Goal: Task Accomplishment & Management: Use online tool/utility

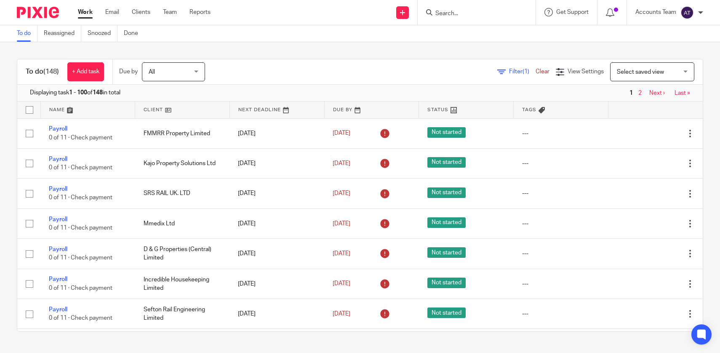
click at [171, 17] on div "Work Email Clients Team Reports Work Email Clients Team Reports Settings" at bounding box center [146, 12] width 154 height 25
click at [169, 15] on link "Team" at bounding box center [170, 12] width 14 height 8
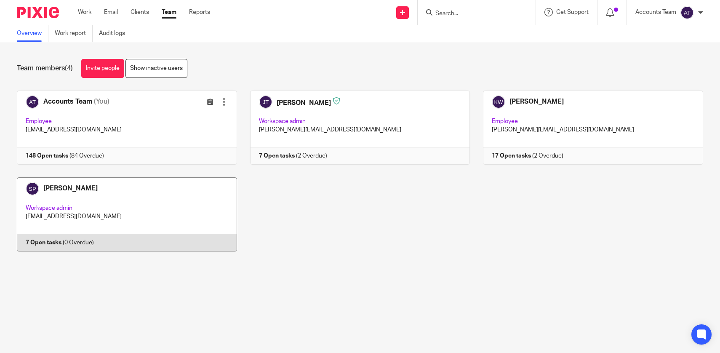
click at [147, 189] on link at bounding box center [120, 214] width 233 height 74
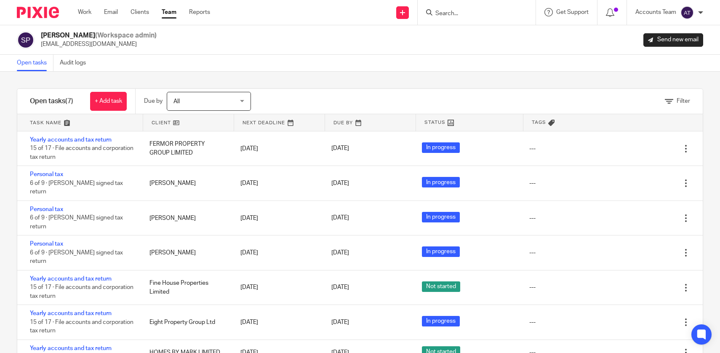
click at [345, 77] on div "Filter tasks Only show tasks matching all of these conditions 1 Client name Is …" at bounding box center [360, 212] width 720 height 281
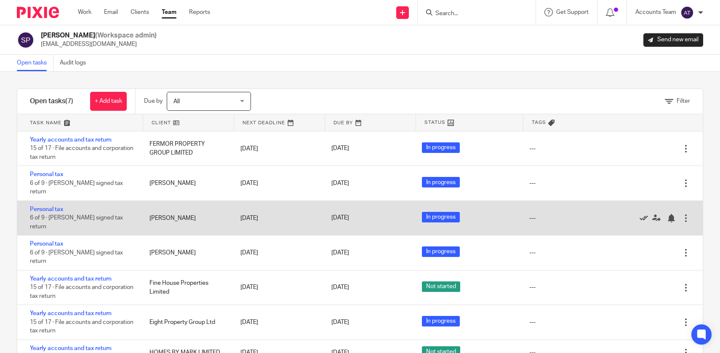
click at [641, 214] on icon at bounding box center [643, 218] width 8 height 8
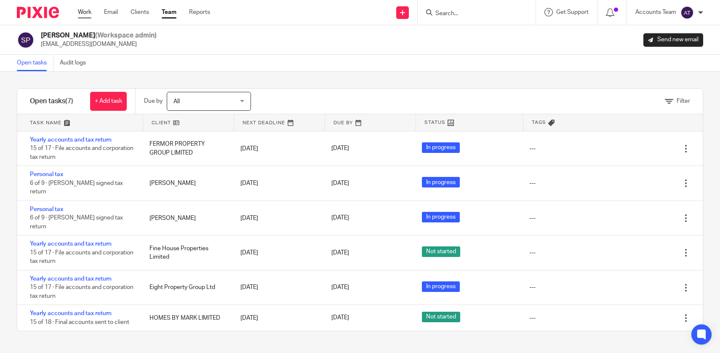
click at [86, 11] on link "Work" at bounding box center [84, 12] width 13 height 8
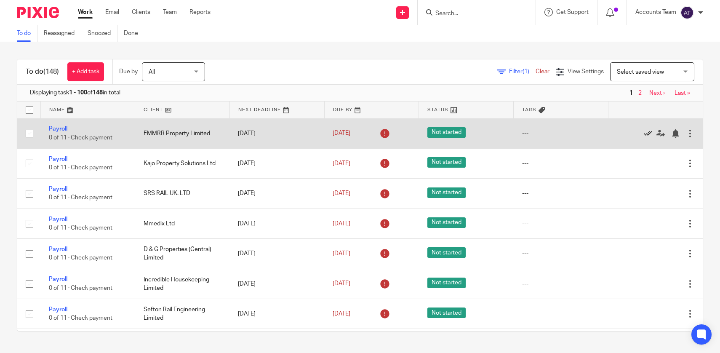
click at [647, 134] on icon at bounding box center [648, 133] width 8 height 8
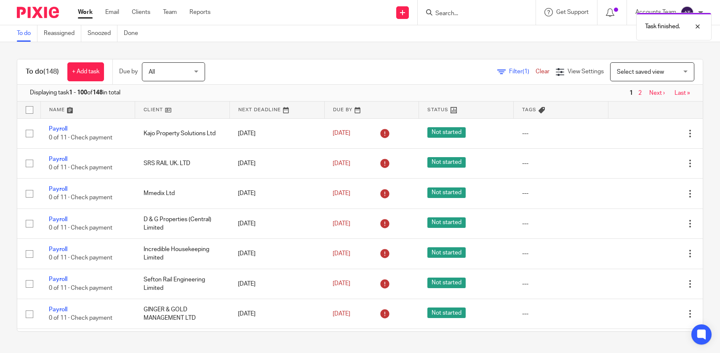
click at [647, 134] on icon at bounding box center [648, 133] width 8 height 8
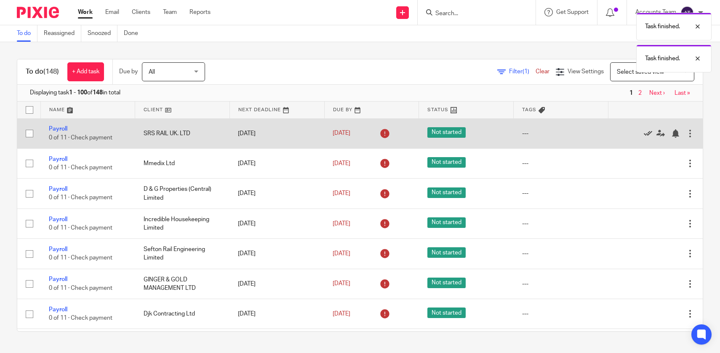
click at [647, 134] on icon at bounding box center [648, 133] width 8 height 8
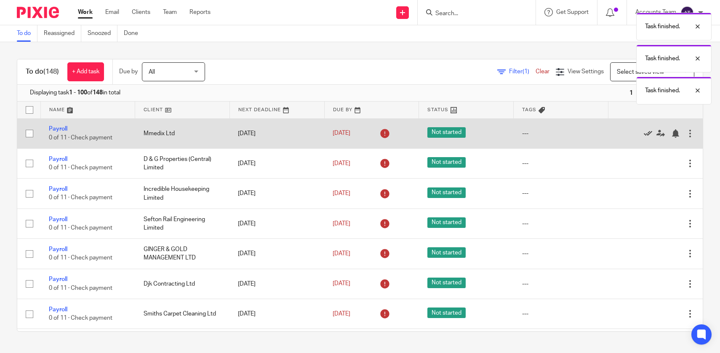
click at [647, 134] on icon at bounding box center [648, 133] width 8 height 8
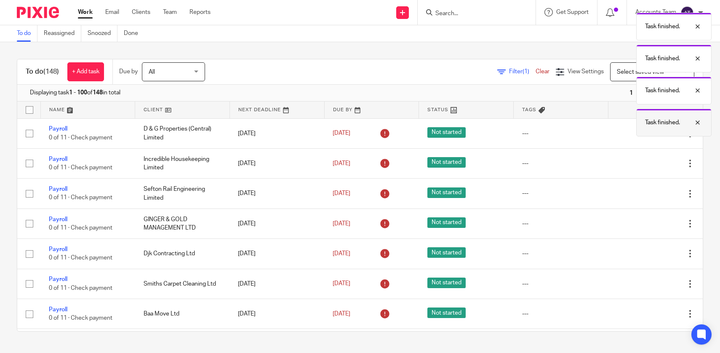
click at [647, 135] on div "Task finished." at bounding box center [673, 123] width 75 height 28
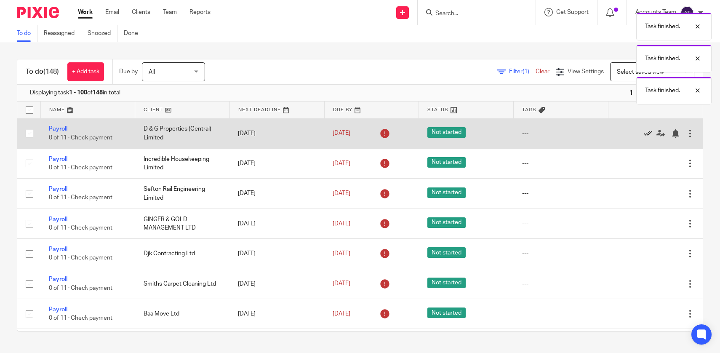
click at [647, 134] on icon at bounding box center [648, 133] width 8 height 8
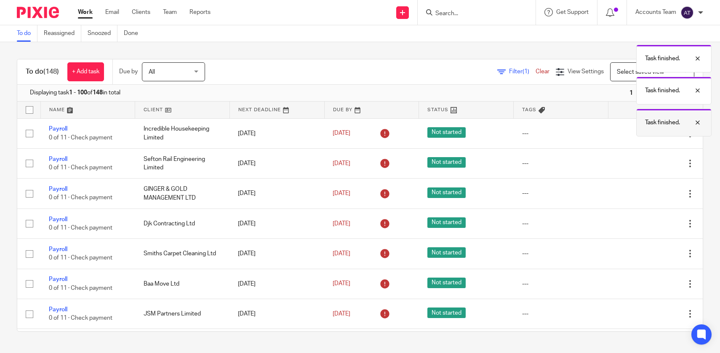
click at [647, 134] on div "Task finished." at bounding box center [673, 123] width 75 height 28
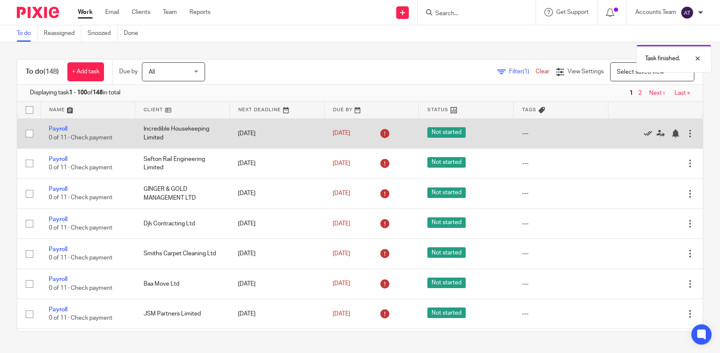
click at [647, 135] on icon at bounding box center [648, 133] width 8 height 8
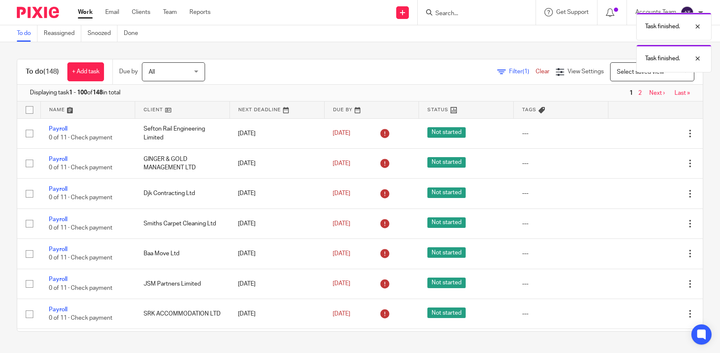
click at [647, 135] on icon at bounding box center [648, 133] width 8 height 8
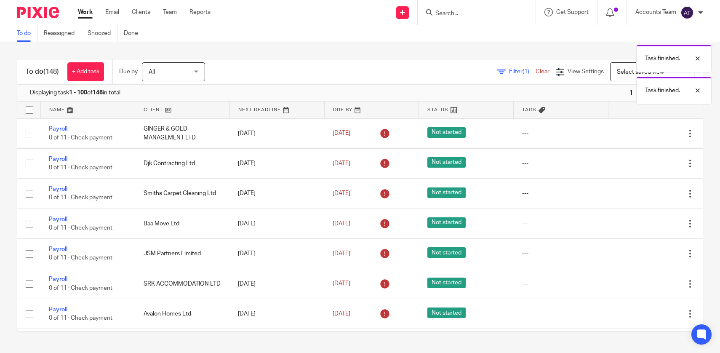
click at [647, 135] on icon at bounding box center [648, 133] width 8 height 8
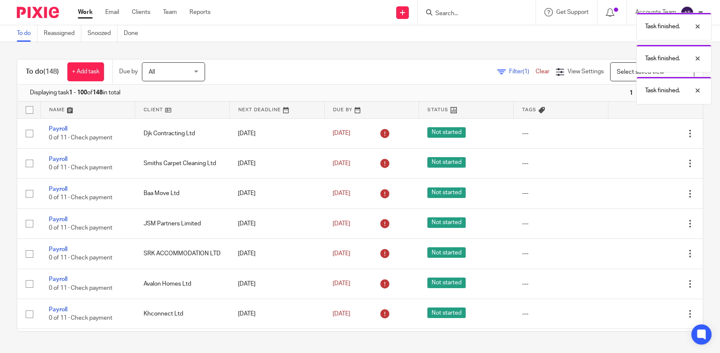
click at [647, 135] on icon at bounding box center [648, 133] width 8 height 8
click at [647, 135] on div "Task finished. Task finished. Task finished. Task finished." at bounding box center [536, 72] width 352 height 128
click at [647, 135] on div "Task finished." at bounding box center [673, 123] width 75 height 28
click at [647, 135] on body "Work Email Clients Team Reports Work Email Clients Team Reports Settings Send n…" at bounding box center [360, 176] width 720 height 353
click at [647, 135] on icon at bounding box center [648, 133] width 8 height 8
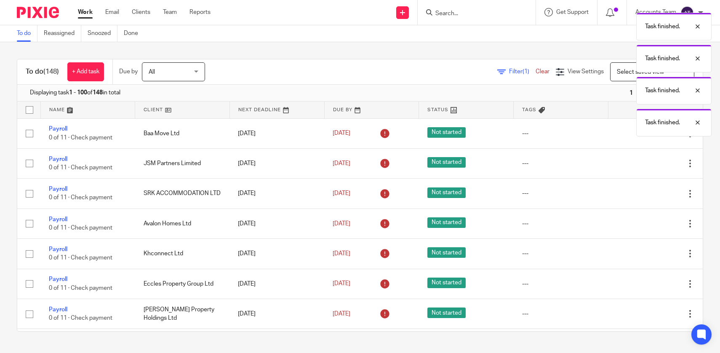
click at [647, 135] on div "Task finished. Task finished. Task finished. Task finished." at bounding box center [536, 72] width 352 height 128
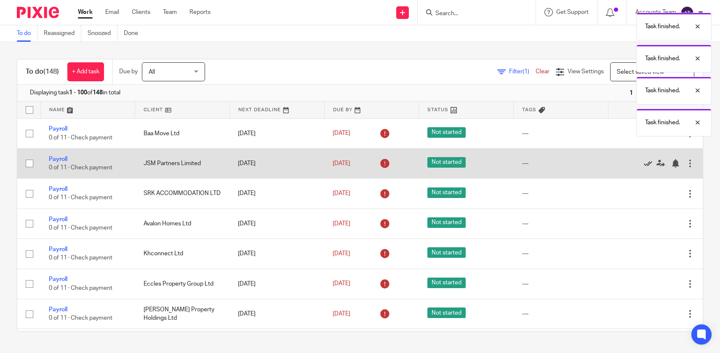
click at [649, 164] on icon at bounding box center [648, 163] width 8 height 8
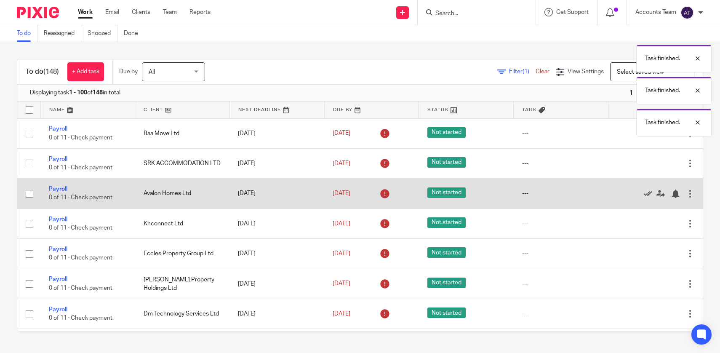
click at [647, 195] on icon at bounding box center [648, 193] width 8 height 8
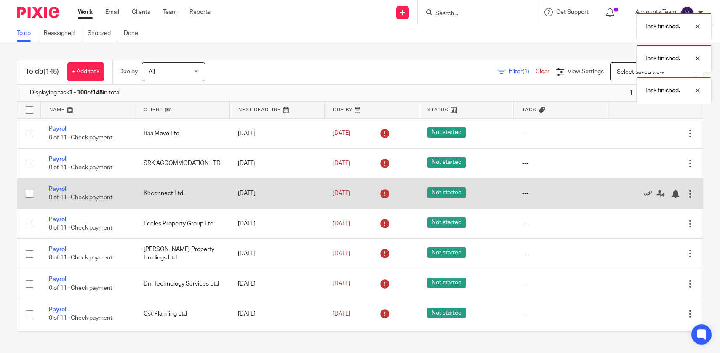
click at [647, 194] on icon at bounding box center [648, 193] width 8 height 8
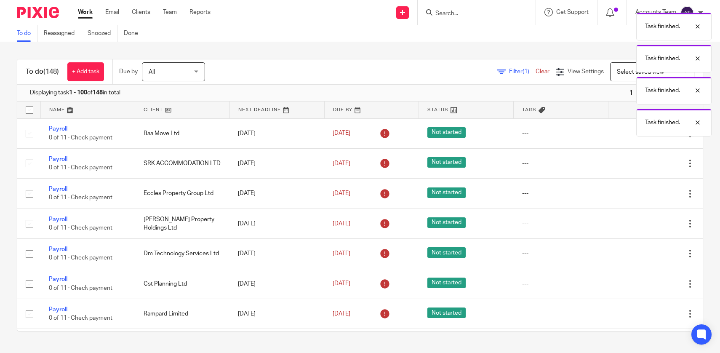
click at [647, 194] on icon at bounding box center [648, 193] width 8 height 8
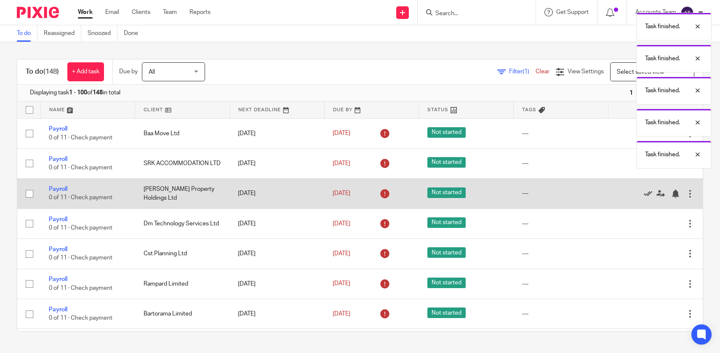
click at [647, 194] on icon at bounding box center [648, 193] width 8 height 8
click at [647, 195] on icon at bounding box center [648, 193] width 8 height 8
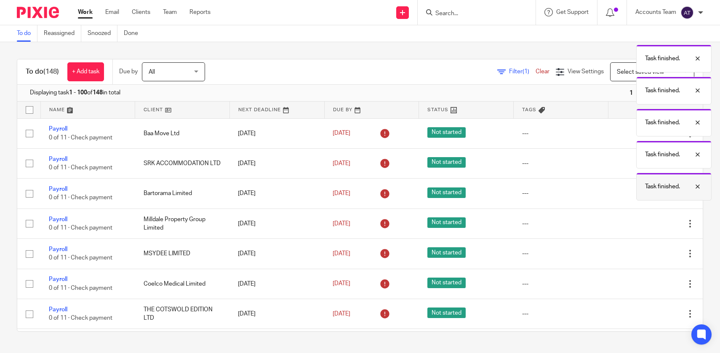
click at [647, 195] on div "Task finished." at bounding box center [673, 187] width 75 height 28
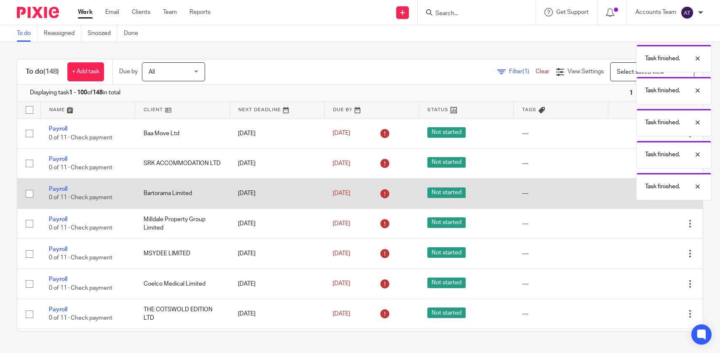
click at [647, 196] on icon at bounding box center [648, 193] width 8 height 8
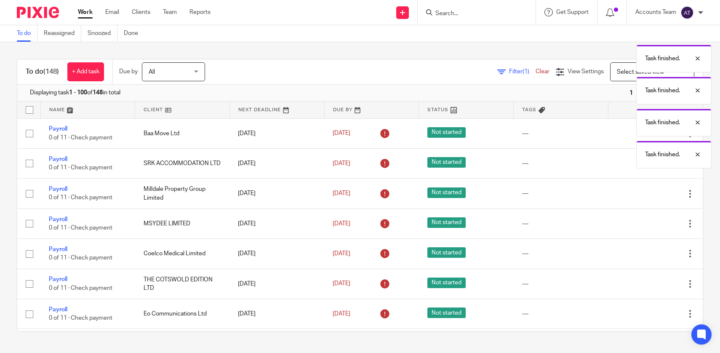
click at [647, 196] on icon at bounding box center [648, 193] width 8 height 8
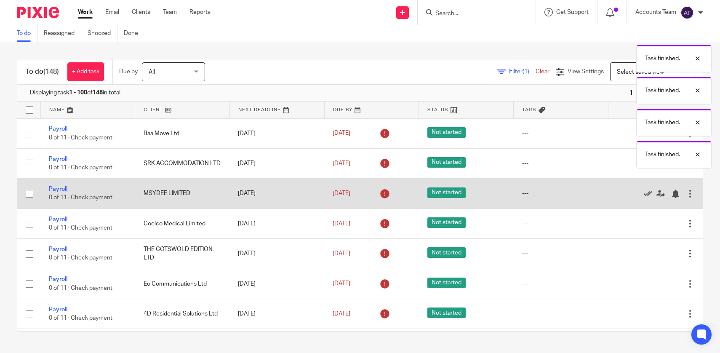
click at [647, 196] on icon at bounding box center [648, 193] width 8 height 8
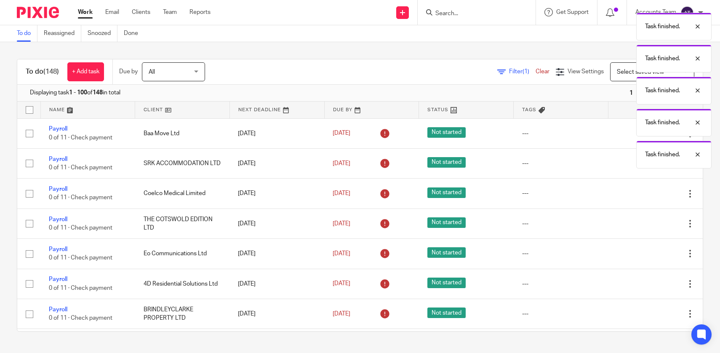
click at [647, 196] on icon at bounding box center [648, 193] width 8 height 8
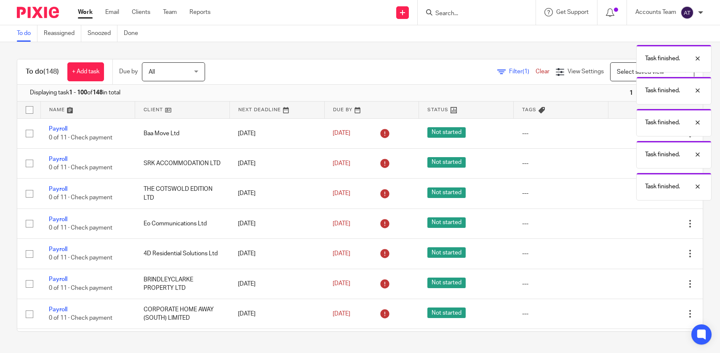
click at [647, 196] on body "Work Email Clients Team Reports Work Email Clients Team Reports Settings Send n…" at bounding box center [360, 176] width 720 height 353
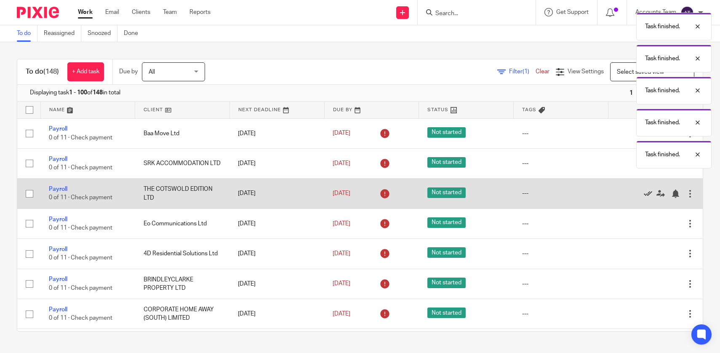
click at [646, 195] on icon at bounding box center [648, 193] width 8 height 8
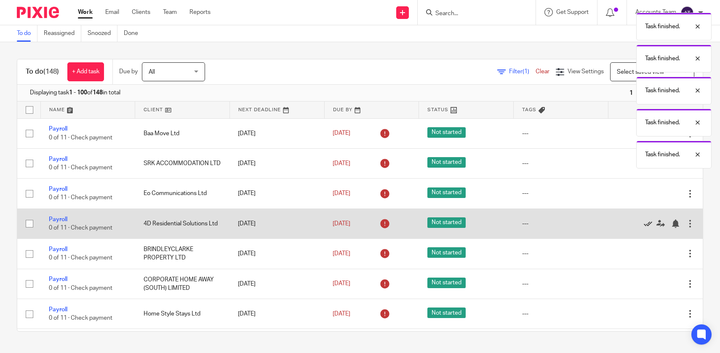
click at [645, 224] on icon at bounding box center [648, 223] width 8 height 8
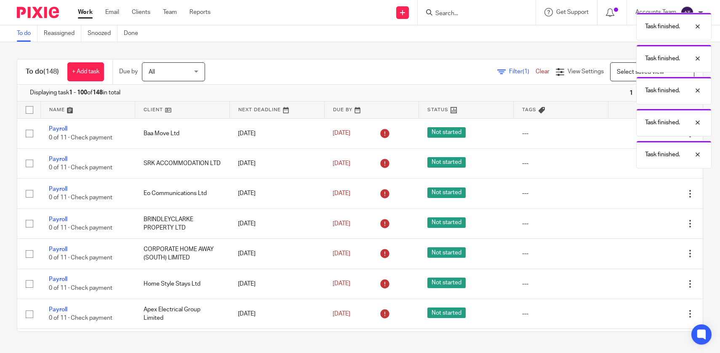
click at [645, 224] on icon at bounding box center [648, 223] width 8 height 8
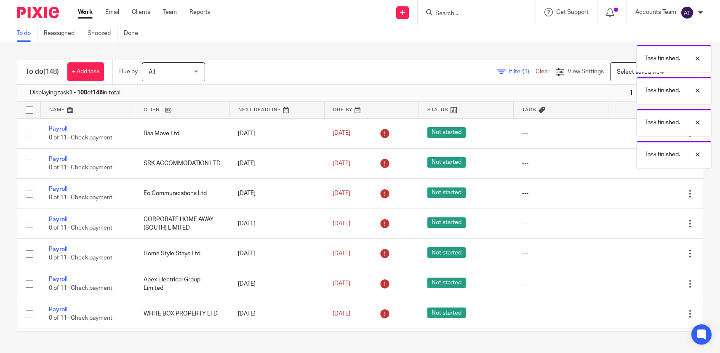
click at [645, 224] on icon at bounding box center [648, 223] width 8 height 8
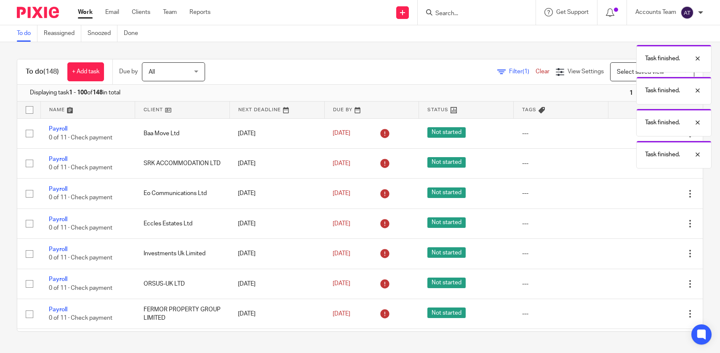
click at [645, 224] on icon at bounding box center [648, 223] width 8 height 8
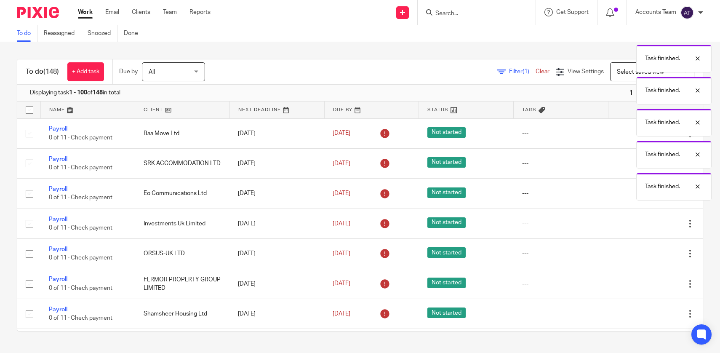
click at [645, 224] on icon at bounding box center [648, 223] width 8 height 8
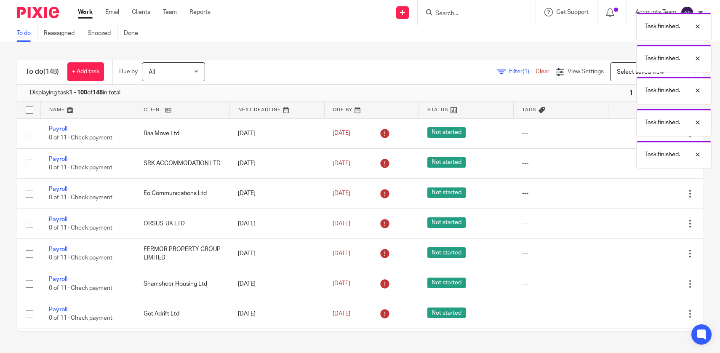
click at [645, 224] on icon at bounding box center [648, 223] width 8 height 8
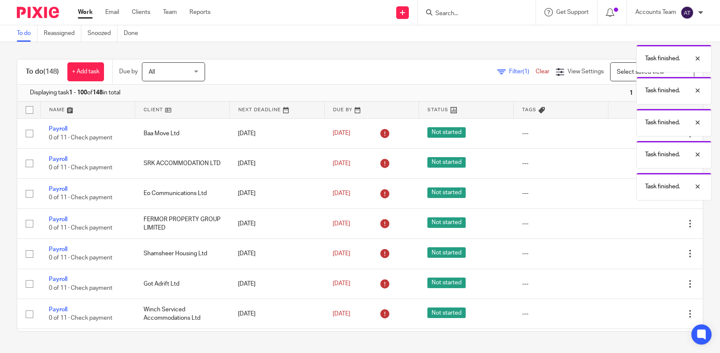
click at [645, 224] on icon at bounding box center [648, 223] width 8 height 8
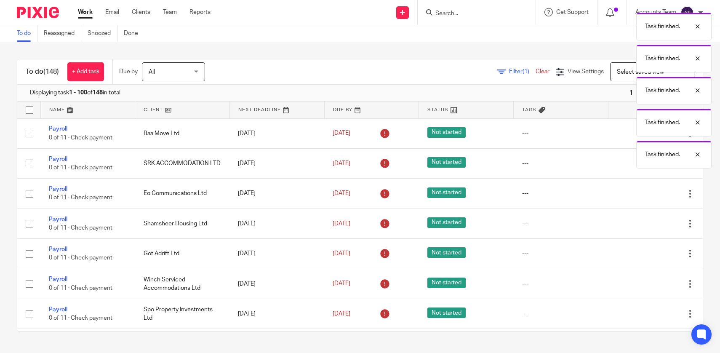
click at [645, 224] on icon at bounding box center [648, 223] width 8 height 8
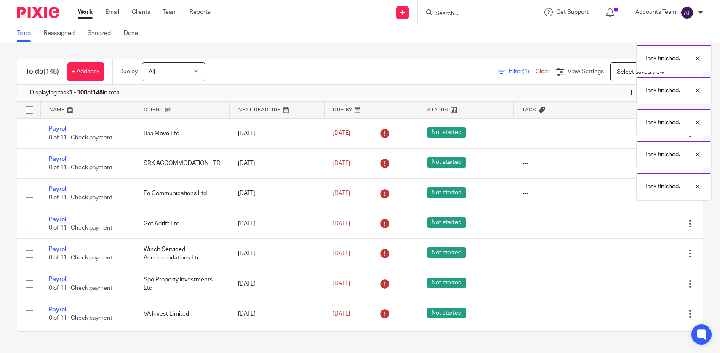
click at [645, 224] on icon at bounding box center [648, 223] width 8 height 8
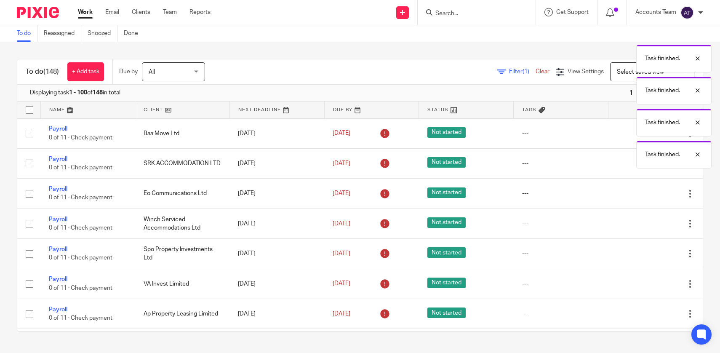
click at [645, 224] on icon at bounding box center [648, 223] width 8 height 8
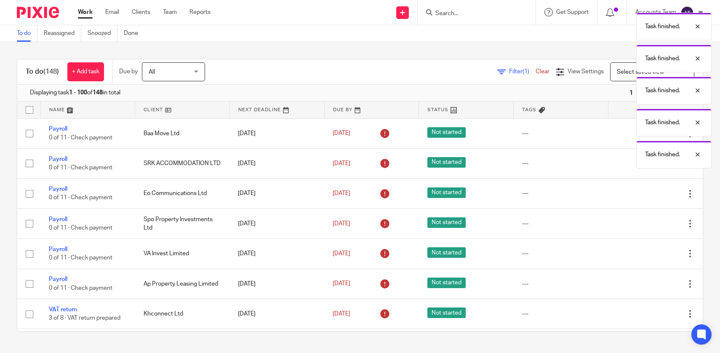
click at [645, 224] on icon at bounding box center [648, 223] width 8 height 8
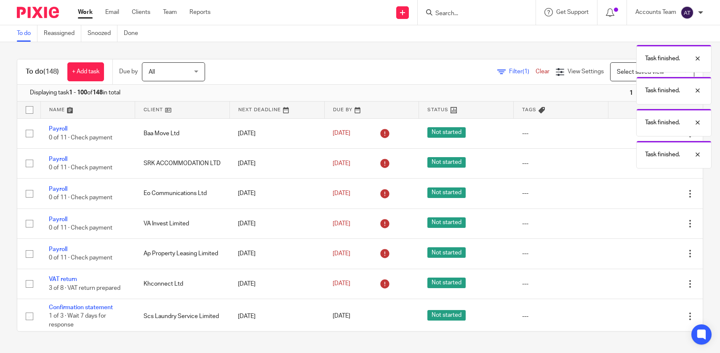
click at [645, 224] on icon at bounding box center [648, 223] width 8 height 8
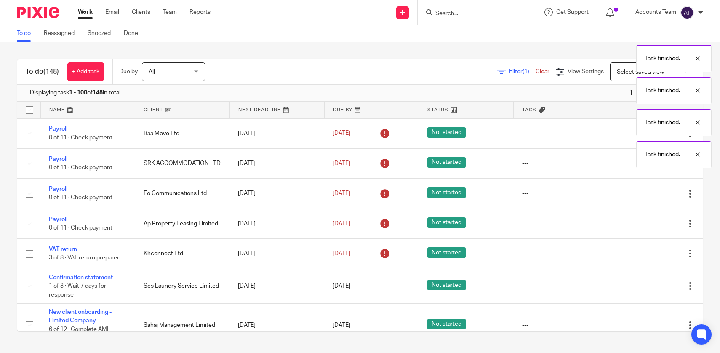
click at [645, 224] on icon at bounding box center [648, 223] width 8 height 8
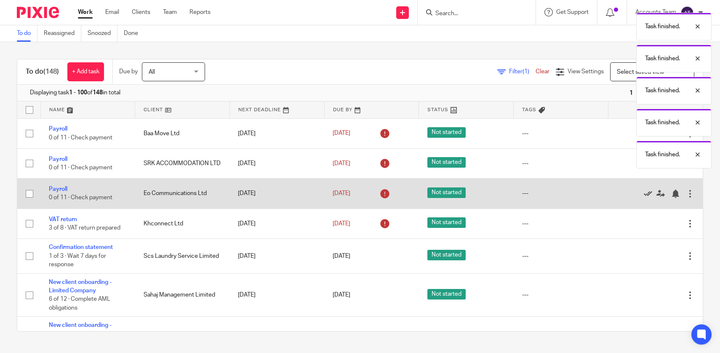
click at [645, 197] on icon at bounding box center [648, 193] width 8 height 8
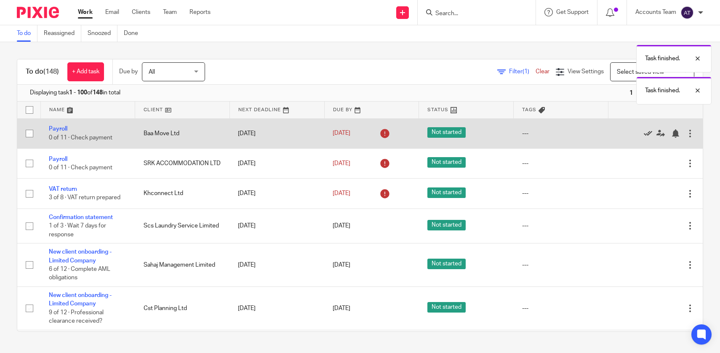
click at [645, 133] on icon at bounding box center [648, 133] width 8 height 8
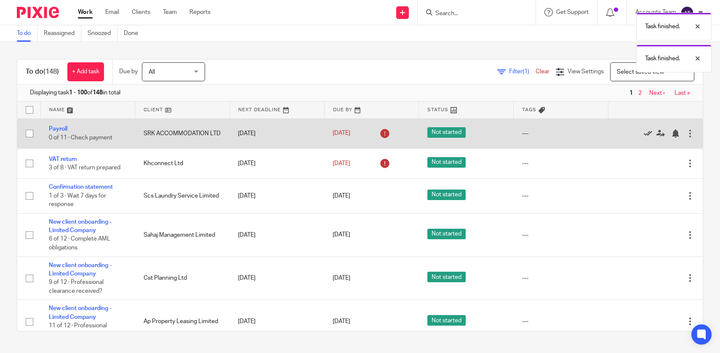
click at [645, 133] on icon at bounding box center [648, 133] width 8 height 8
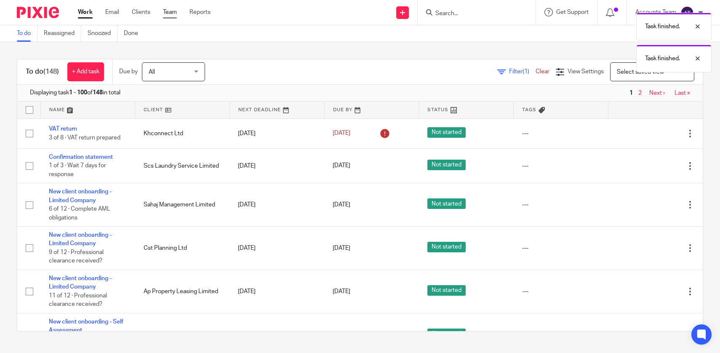
click at [168, 11] on link "Team" at bounding box center [170, 12] width 14 height 8
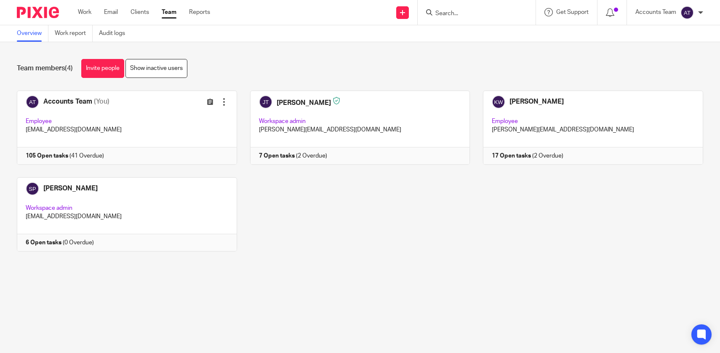
click at [290, 265] on div "Team members (4) Invite people Show inactive users Invite team members Add invi…" at bounding box center [360, 161] width 720 height 239
click at [298, 226] on div "Accounts Team (You) Edit user Transfer Employee [EMAIL_ADDRESS][DOMAIN_NAME] 10…" at bounding box center [353, 177] width 699 height 173
click at [168, 8] on link "Team" at bounding box center [169, 12] width 15 height 8
click at [306, 318] on main "Overview Work report Audit logs Team members (4) Invite people Show inactive us…" at bounding box center [360, 176] width 720 height 353
click at [173, 10] on link "Team" at bounding box center [169, 12] width 15 height 8
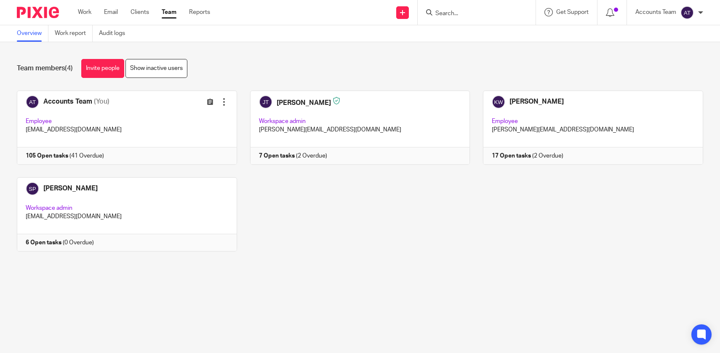
click at [317, 201] on div "Accounts Team (You) Edit user Transfer Employee [EMAIL_ADDRESS][DOMAIN_NAME] 10…" at bounding box center [353, 177] width 699 height 173
click at [471, 11] on input "Search" at bounding box center [472, 14] width 76 height 8
type input "lg invest"
click at [480, 35] on link at bounding box center [504, 36] width 142 height 19
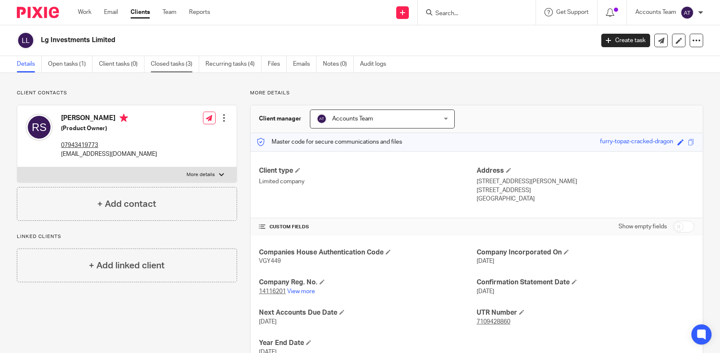
click at [184, 62] on link "Closed tasks (3)" at bounding box center [175, 64] width 48 height 16
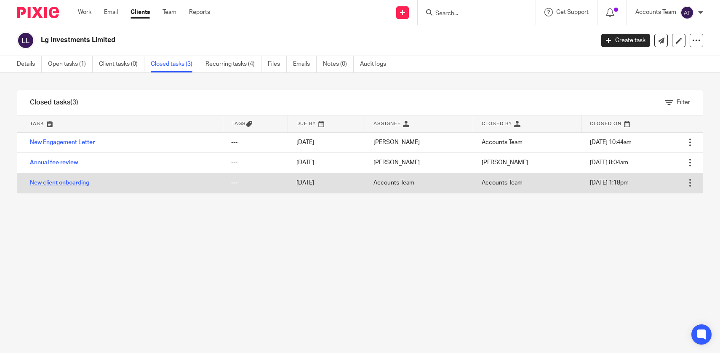
click at [66, 182] on link "New client onboarding" at bounding box center [59, 183] width 59 height 6
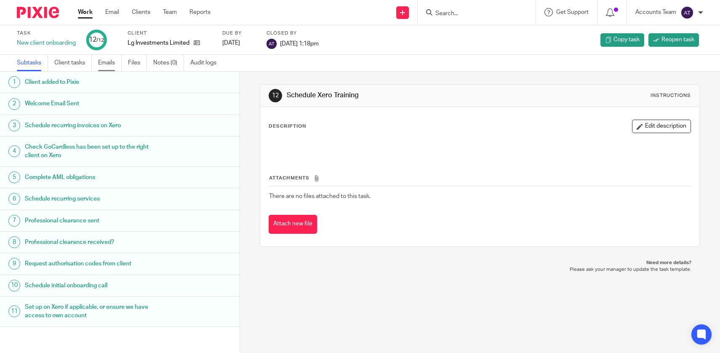
click at [103, 63] on link "Emails" at bounding box center [110, 63] width 24 height 16
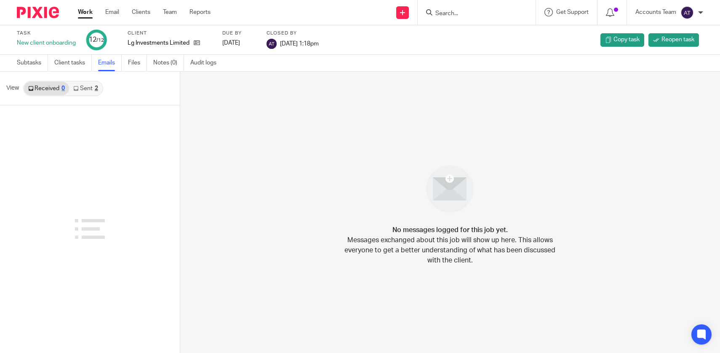
click at [93, 86] on link "Sent 2" at bounding box center [85, 88] width 33 height 13
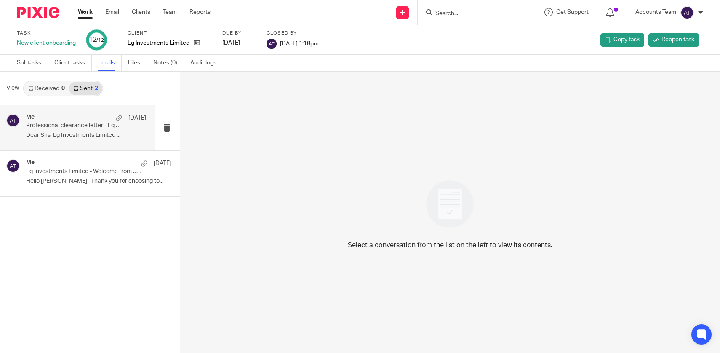
click at [92, 128] on p "Professional clearance letter - Lg Investments Limited" at bounding box center [74, 125] width 96 height 7
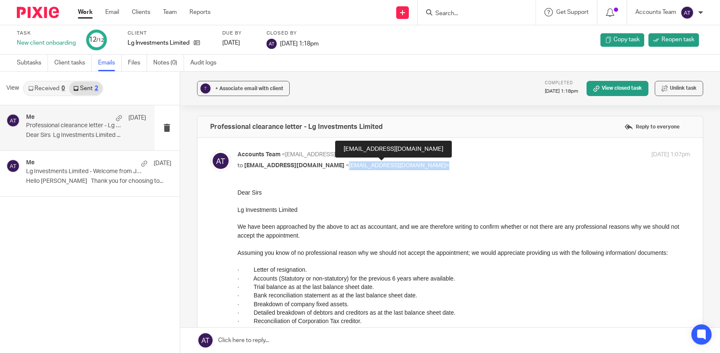
drag, startPoint x: 426, startPoint y: 166, endPoint x: 339, endPoint y: 168, distance: 86.8
click at [346, 168] on span "<info@accutaxaccountants.co.uk>" at bounding box center [398, 166] width 104 height 6
copy span "info@accutaxaccountants.co.uk"
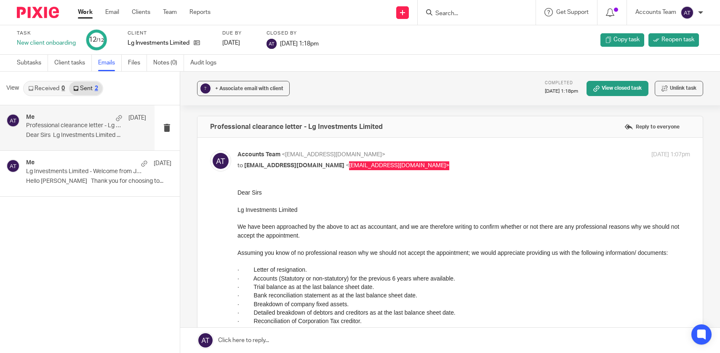
click at [326, 267] on p "· Letter of resignation." at bounding box center [463, 269] width 453 height 8
click at [86, 11] on link "Work" at bounding box center [85, 12] width 15 height 8
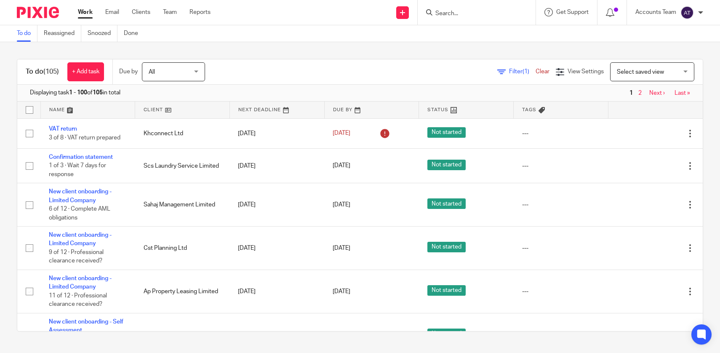
click at [442, 13] on input "Search" at bounding box center [472, 14] width 76 height 8
type input "lg inves"
click at [456, 27] on link at bounding box center [504, 36] width 142 height 19
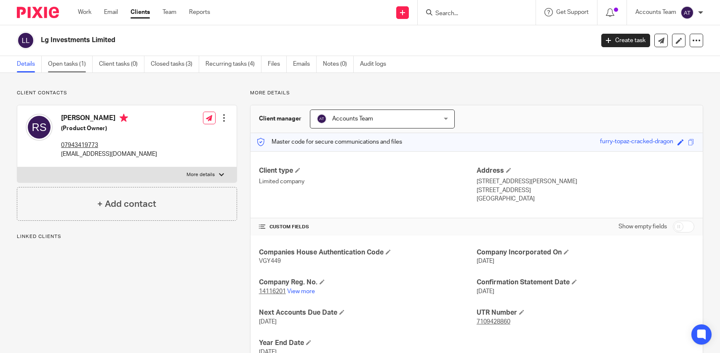
click at [72, 59] on link "Open tasks (1)" at bounding box center [70, 64] width 45 height 16
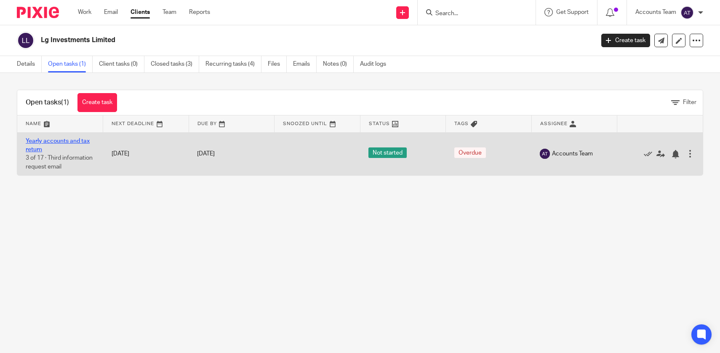
click at [63, 143] on link "Yearly accounts and tax return" at bounding box center [58, 145] width 64 height 14
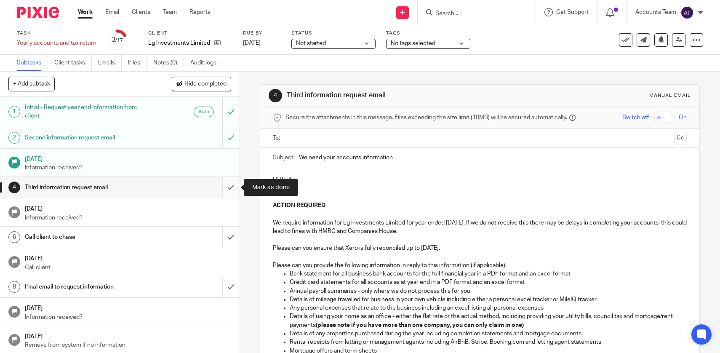
click at [227, 191] on input "submit" at bounding box center [120, 187] width 240 height 21
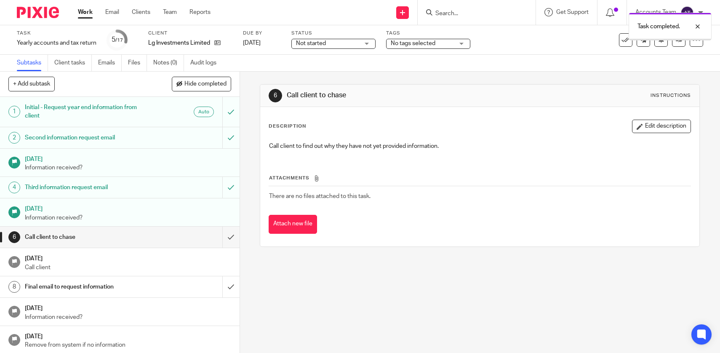
click at [229, 236] on input "submit" at bounding box center [120, 236] width 240 height 21
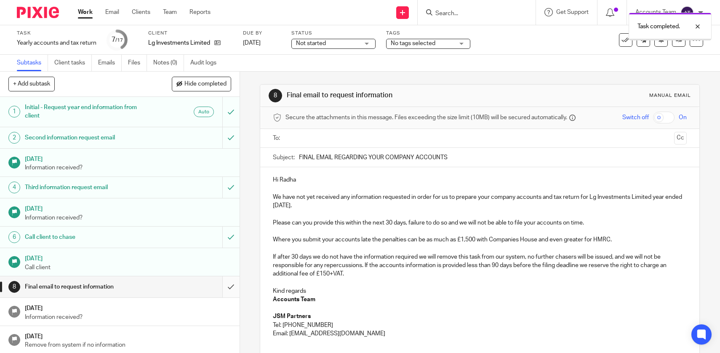
click at [231, 288] on input "submit" at bounding box center [120, 286] width 240 height 21
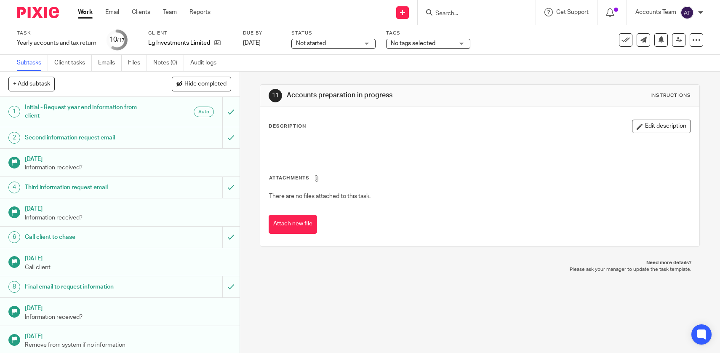
click at [454, 16] on input "Search" at bounding box center [472, 14] width 76 height 8
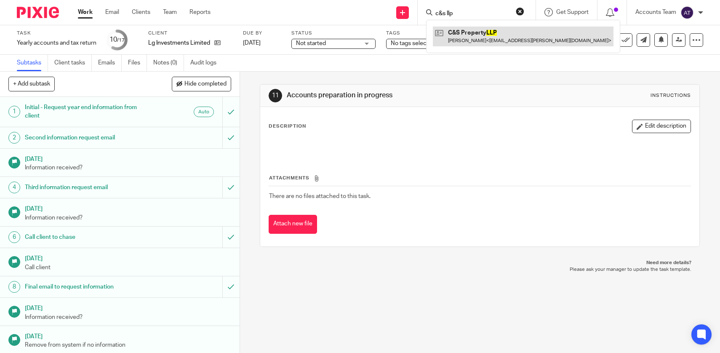
type input "c&s llp"
click at [482, 44] on link at bounding box center [523, 36] width 181 height 19
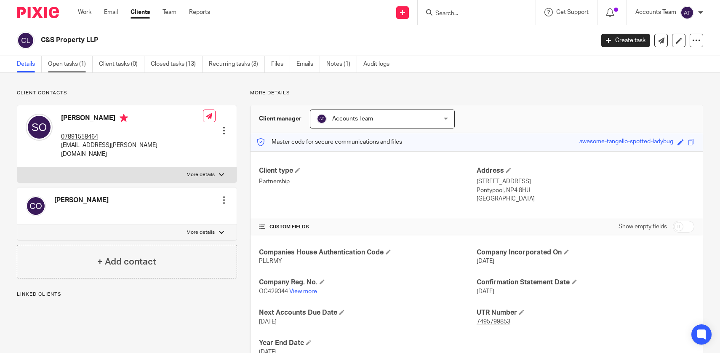
click at [73, 68] on link "Open tasks (1)" at bounding box center [70, 64] width 45 height 16
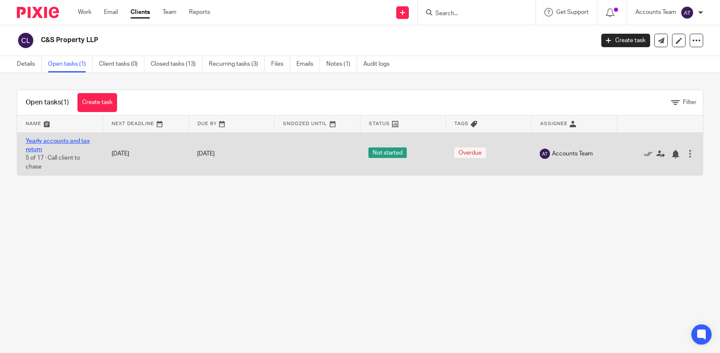
click at [55, 138] on link "Yearly accounts and tax return" at bounding box center [58, 145] width 64 height 14
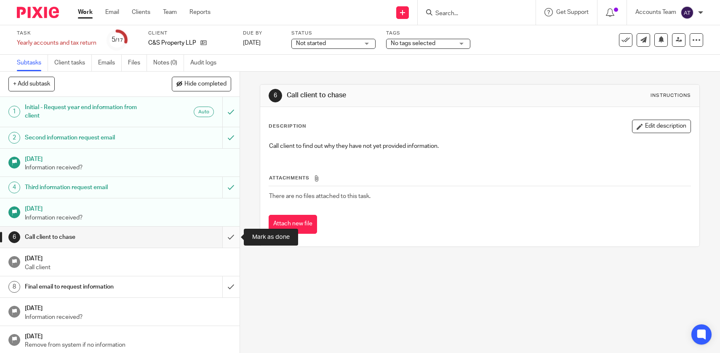
click at [229, 236] on input "submit" at bounding box center [120, 236] width 240 height 21
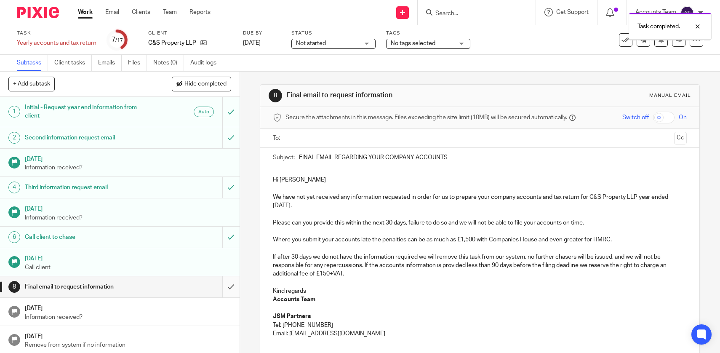
drag, startPoint x: 0, startPoint y: 0, endPoint x: 234, endPoint y: 281, distance: 365.6
click at [234, 281] on input "submit" at bounding box center [120, 286] width 240 height 21
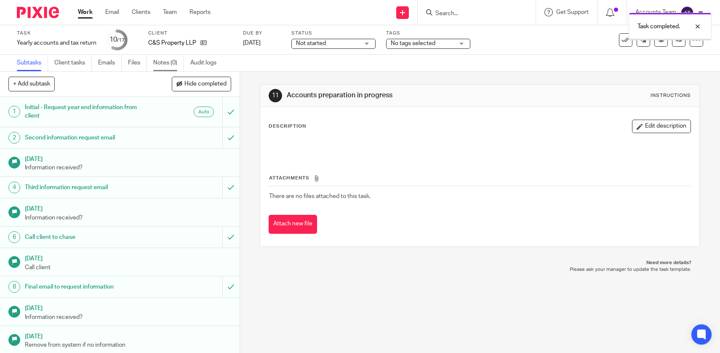
click at [171, 61] on link "Notes (0)" at bounding box center [168, 63] width 31 height 16
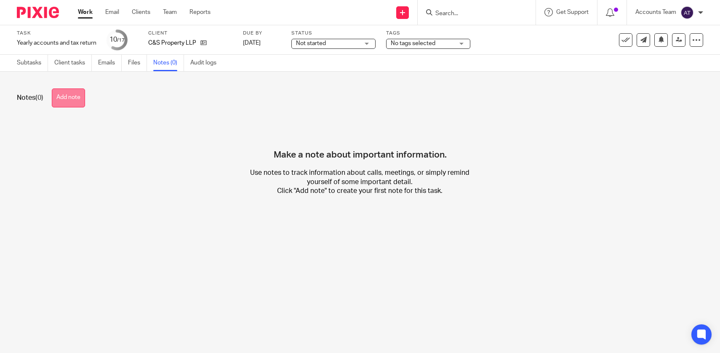
click at [74, 94] on button "Add note" at bounding box center [68, 97] width 33 height 19
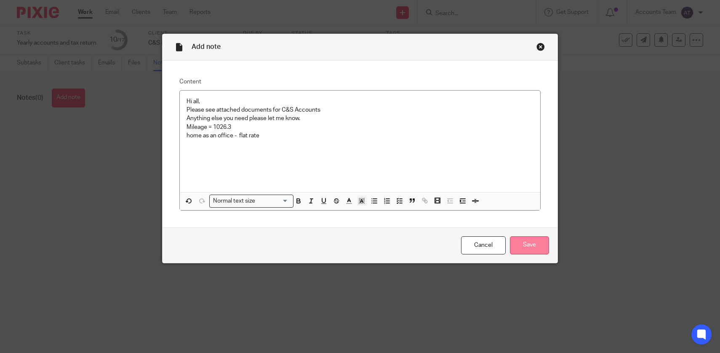
click at [519, 239] on input "Save" at bounding box center [529, 245] width 39 height 18
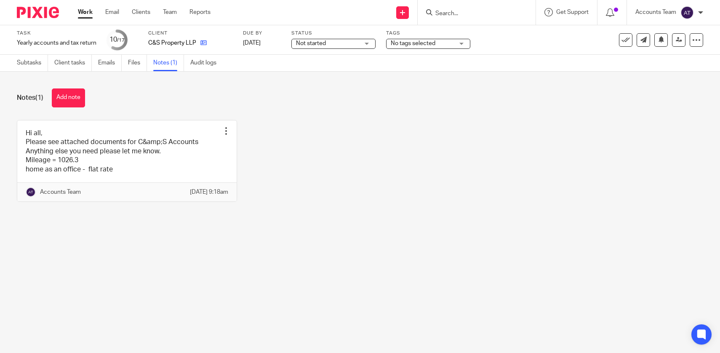
click at [204, 42] on icon at bounding box center [203, 43] width 6 height 6
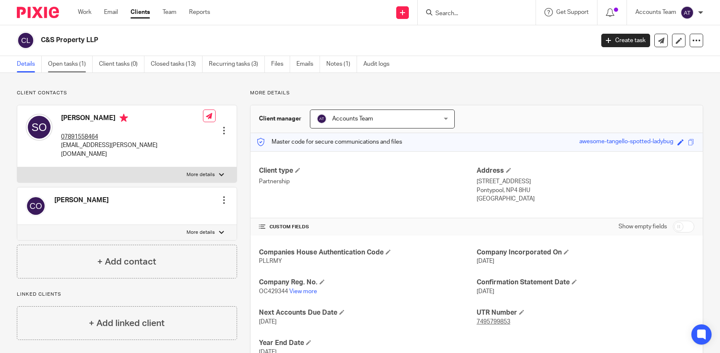
click at [77, 67] on link "Open tasks (1)" at bounding box center [70, 64] width 45 height 16
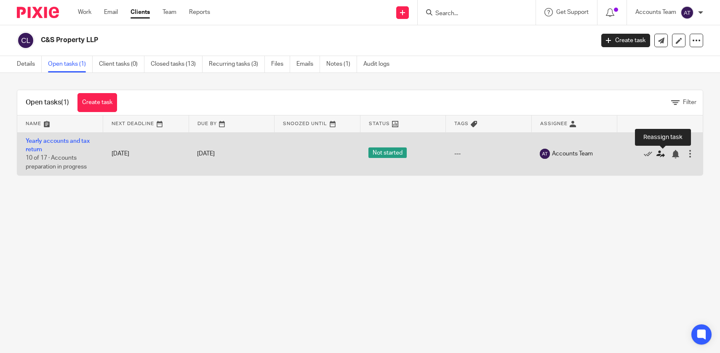
click at [661, 156] on icon at bounding box center [660, 154] width 8 height 8
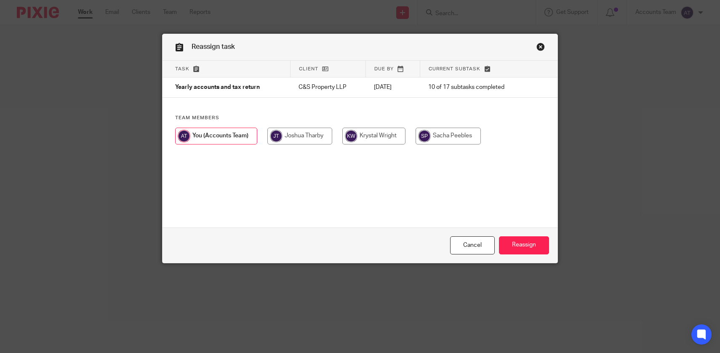
click at [399, 136] on input "radio" at bounding box center [373, 136] width 63 height 17
radio input "true"
click at [523, 246] on input "Reassign" at bounding box center [524, 245] width 50 height 18
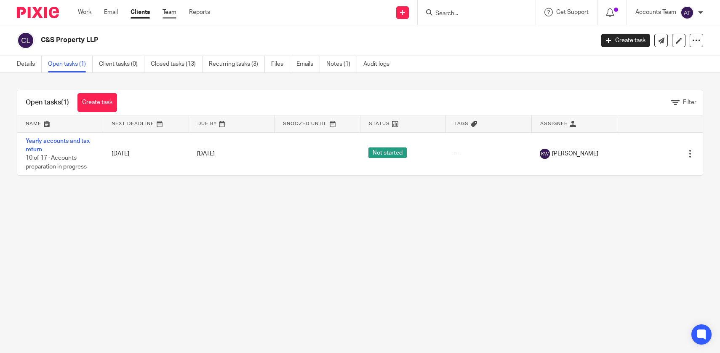
click at [165, 13] on link "Team" at bounding box center [170, 12] width 14 height 8
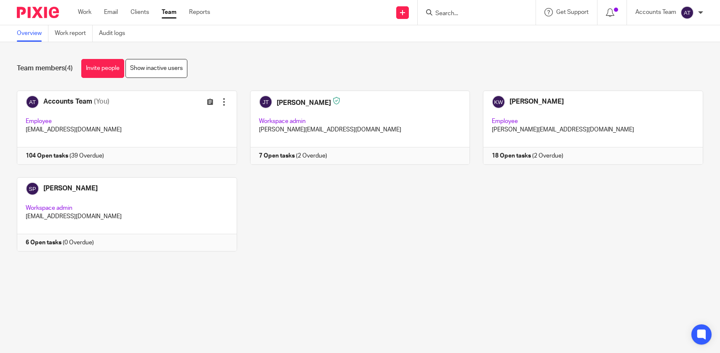
click at [166, 8] on link "Team" at bounding box center [169, 12] width 15 height 8
click at [341, 248] on div "Accounts Team (You) Edit user Transfer Employee [EMAIL_ADDRESS][DOMAIN_NAME] 10…" at bounding box center [353, 177] width 699 height 173
click at [286, 240] on div "Accounts Team (You) Edit user Transfer Employee [EMAIL_ADDRESS][DOMAIN_NAME] 10…" at bounding box center [353, 177] width 699 height 173
click at [171, 12] on link "Team" at bounding box center [169, 12] width 15 height 8
click at [379, 281] on main "Overview Work report Audit logs Team members (4) Invite people Show inactive us…" at bounding box center [360, 176] width 720 height 353
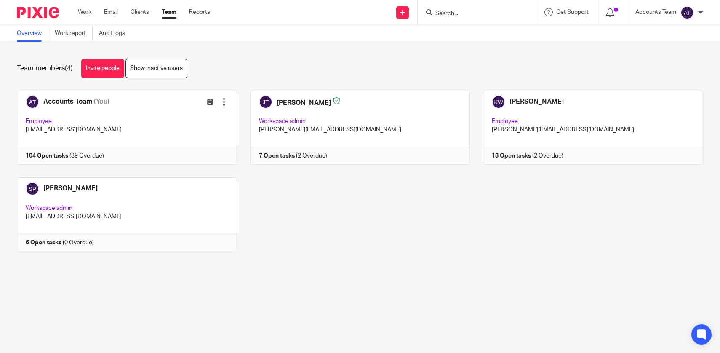
click at [450, 10] on input "Search" at bounding box center [472, 14] width 76 height 8
type input "n"
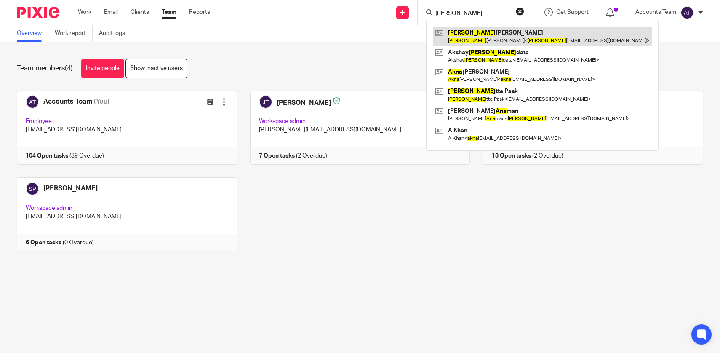
type input "[PERSON_NAME]"
click at [464, 29] on link at bounding box center [542, 36] width 219 height 19
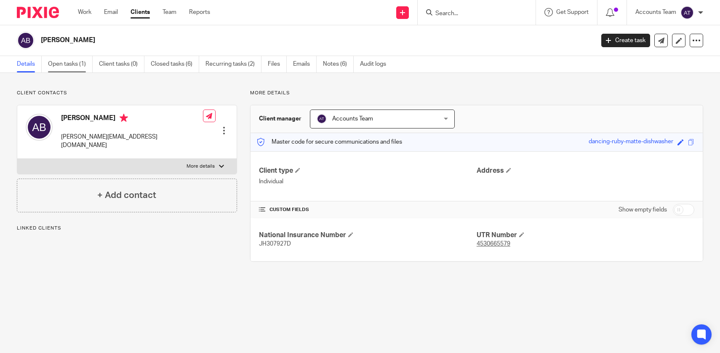
click at [80, 67] on link "Open tasks (1)" at bounding box center [70, 64] width 45 height 16
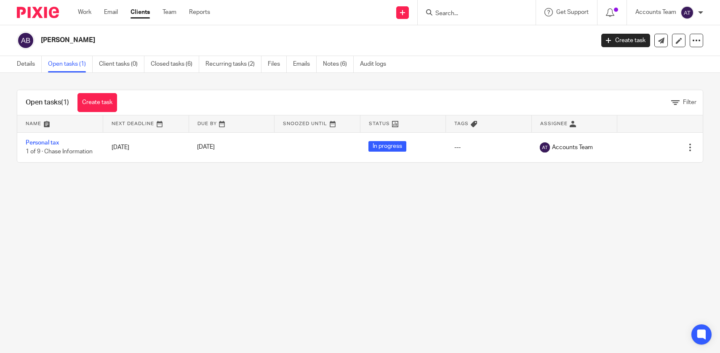
click at [346, 235] on main "Anna Bilbrough Create task Update from Companies House Export data Merge Archiv…" at bounding box center [360, 176] width 720 height 353
click at [450, 13] on input "Search" at bounding box center [472, 14] width 76 height 8
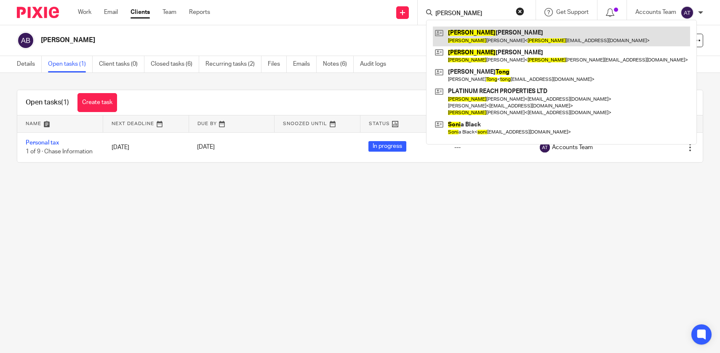
type input "toni"
click at [469, 40] on link at bounding box center [561, 36] width 257 height 19
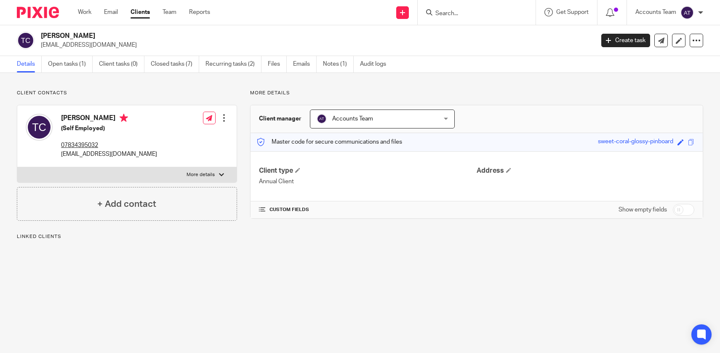
click at [74, 67] on link "Open tasks (1)" at bounding box center [70, 64] width 45 height 16
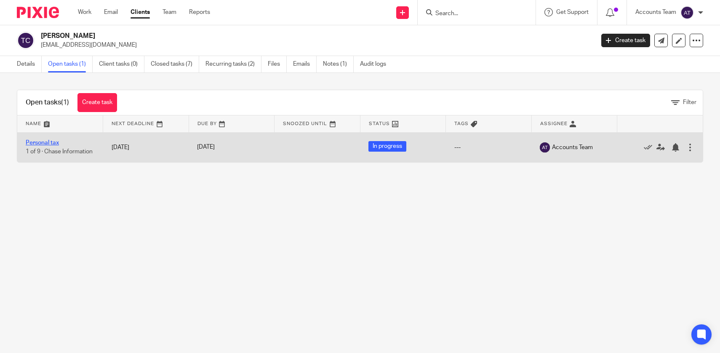
click at [49, 142] on link "Personal tax" at bounding box center [42, 143] width 33 height 6
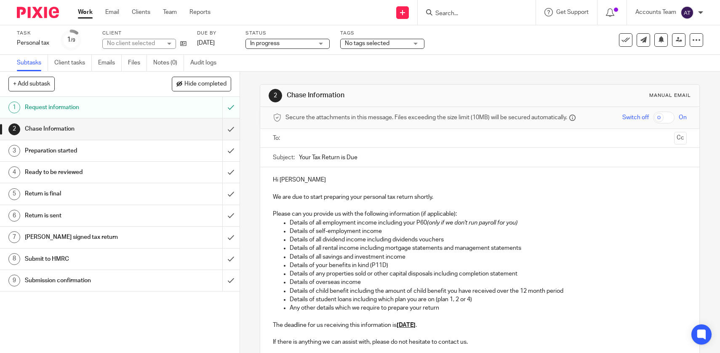
click at [362, 139] on input "text" at bounding box center [479, 138] width 382 height 10
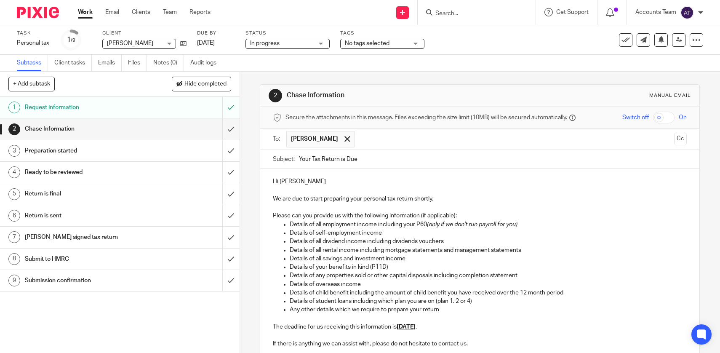
click at [383, 137] on input "text" at bounding box center [515, 139] width 312 height 16
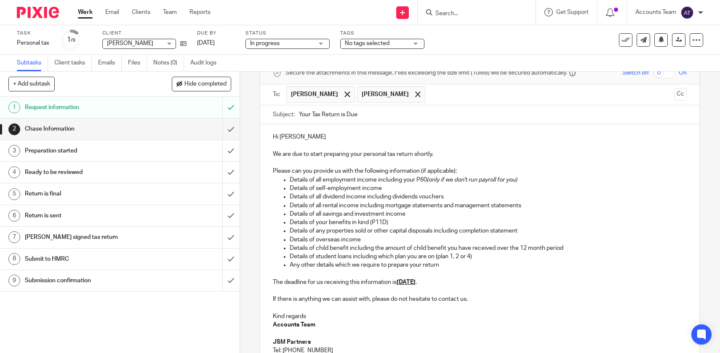
scroll to position [48, 0]
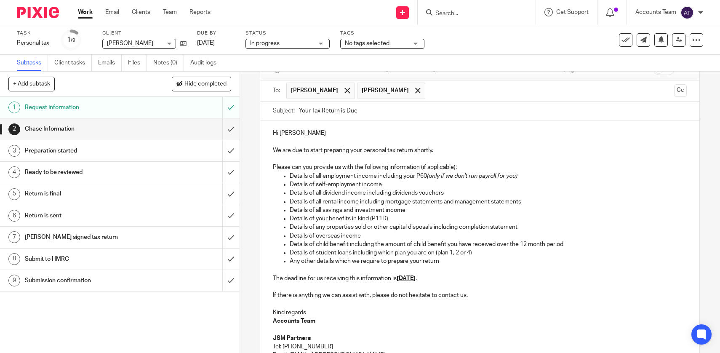
click at [416, 281] on u "[DATE]" at bounding box center [406, 278] width 19 height 6
click at [416, 282] on p "The deadline for us receiving this information is [DATE] ." at bounding box center [480, 278] width 414 height 8
click at [416, 280] on u "[DATE]" at bounding box center [406, 278] width 19 height 6
click at [407, 280] on u "[DATE]" at bounding box center [406, 278] width 19 height 6
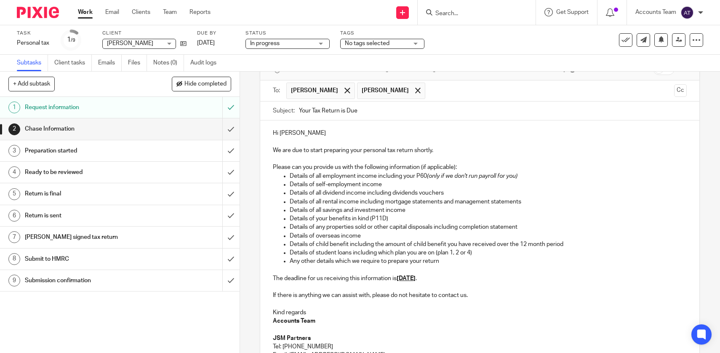
click at [413, 280] on u "[DATE]" at bounding box center [406, 278] width 19 height 6
click at [413, 278] on u "[DATE]" at bounding box center [406, 278] width 19 height 6
click at [416, 279] on u "[DATE]" at bounding box center [406, 278] width 19 height 6
click at [416, 278] on u "[DATE]" at bounding box center [406, 278] width 19 height 6
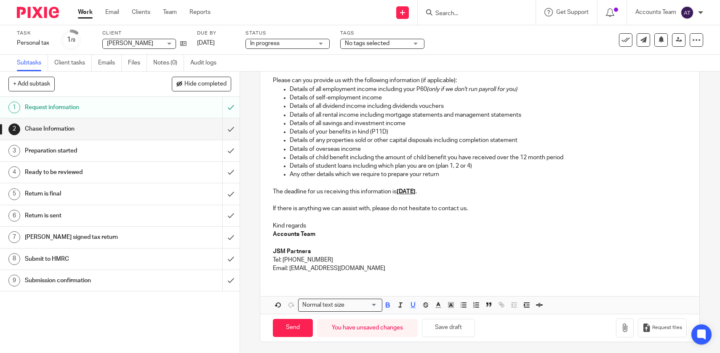
scroll to position [136, 0]
click at [294, 323] on input "Send" at bounding box center [293, 326] width 40 height 18
type input "Sent"
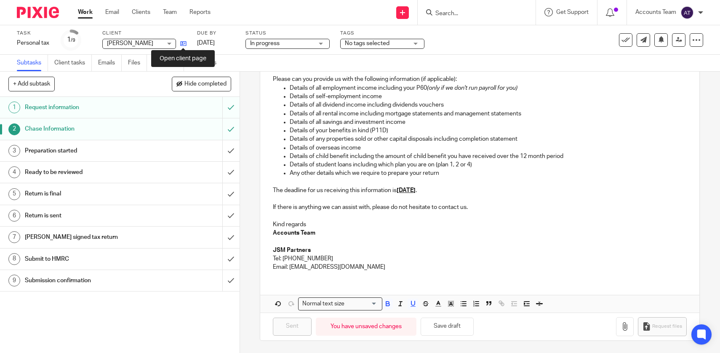
click at [183, 41] on icon at bounding box center [183, 43] width 6 height 6
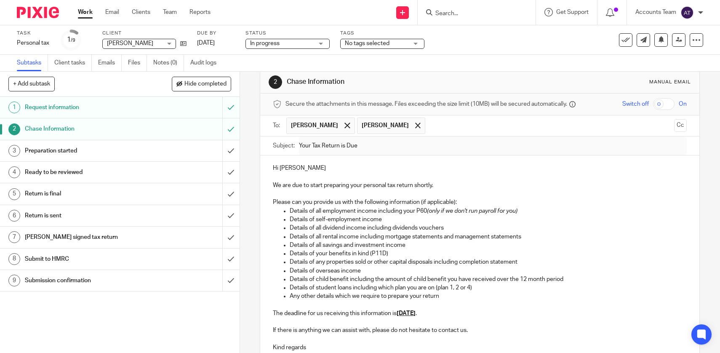
scroll to position [0, 0]
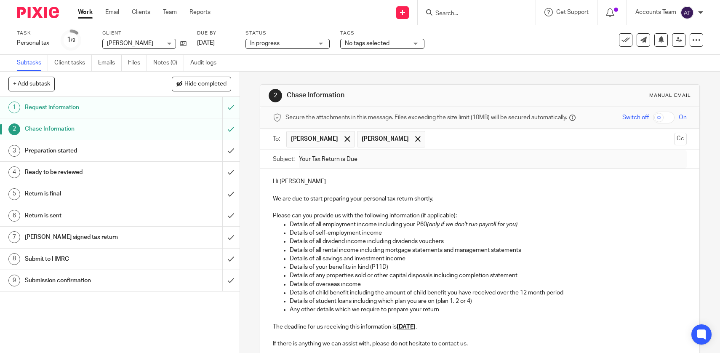
click at [429, 138] on input "text" at bounding box center [549, 139] width 241 height 16
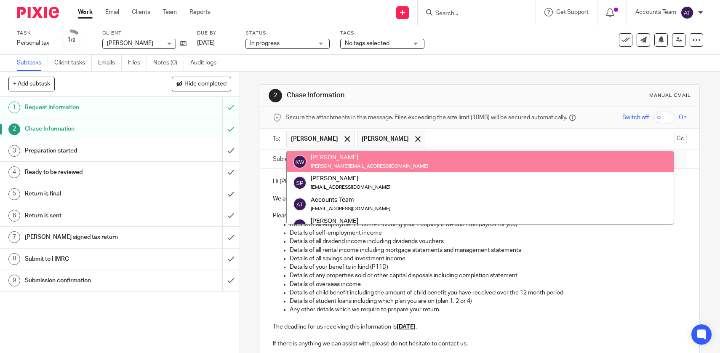
click at [392, 100] on div "2 Chase Information Manual email" at bounding box center [480, 95] width 422 height 13
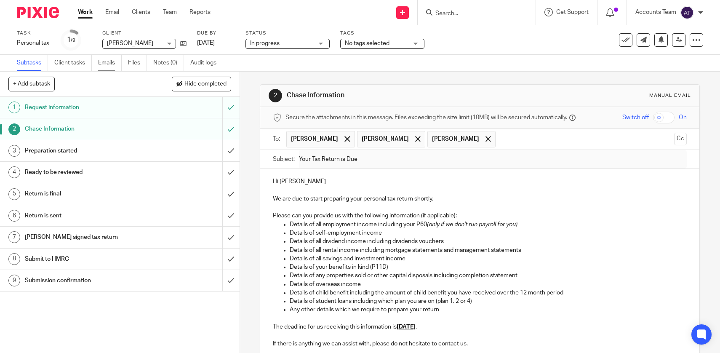
click at [111, 61] on link "Emails" at bounding box center [110, 63] width 24 height 16
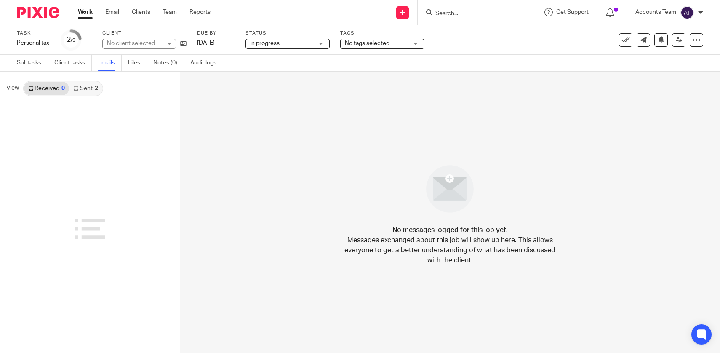
click at [95, 89] on div "2" at bounding box center [96, 88] width 3 height 6
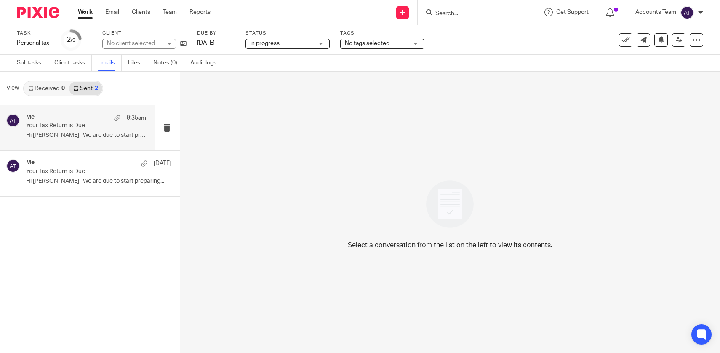
click at [100, 124] on p "Your Tax Return is Due" at bounding box center [74, 125] width 96 height 7
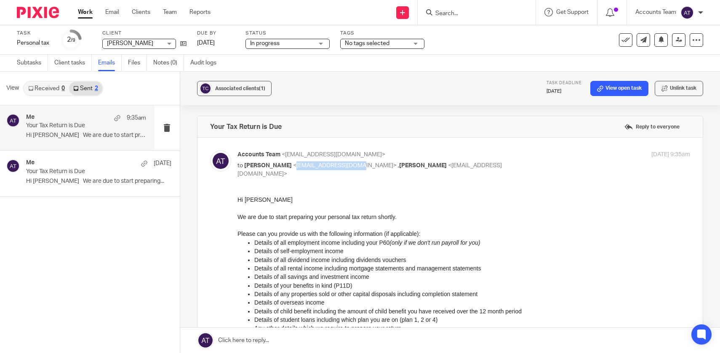
drag, startPoint x: 335, startPoint y: 167, endPoint x: 275, endPoint y: 169, distance: 59.8
click at [275, 169] on p "to Toni Clark <toniclark@icloud.com> , Toni Clark <toniclark8@icloud.com>" at bounding box center [388, 169] width 302 height 17
copy span "[EMAIL_ADDRESS][DOMAIN_NAME]"
click at [168, 14] on link "Team" at bounding box center [170, 12] width 14 height 8
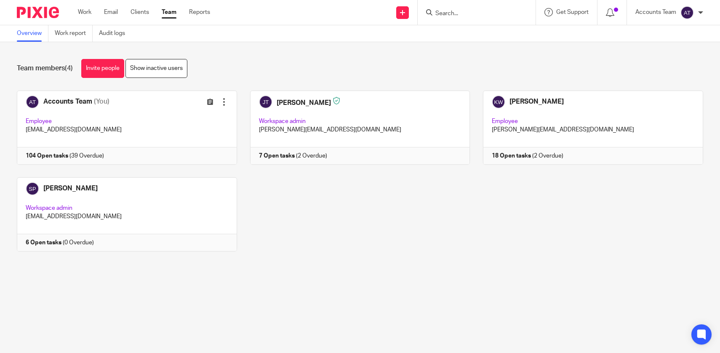
drag, startPoint x: 302, startPoint y: 222, endPoint x: 298, endPoint y: 220, distance: 4.5
click at [302, 222] on div "Accounts Team (You) Edit user Transfer Employee [EMAIL_ADDRESS][DOMAIN_NAME] 10…" at bounding box center [353, 177] width 699 height 173
